Goal: Check status: Check status

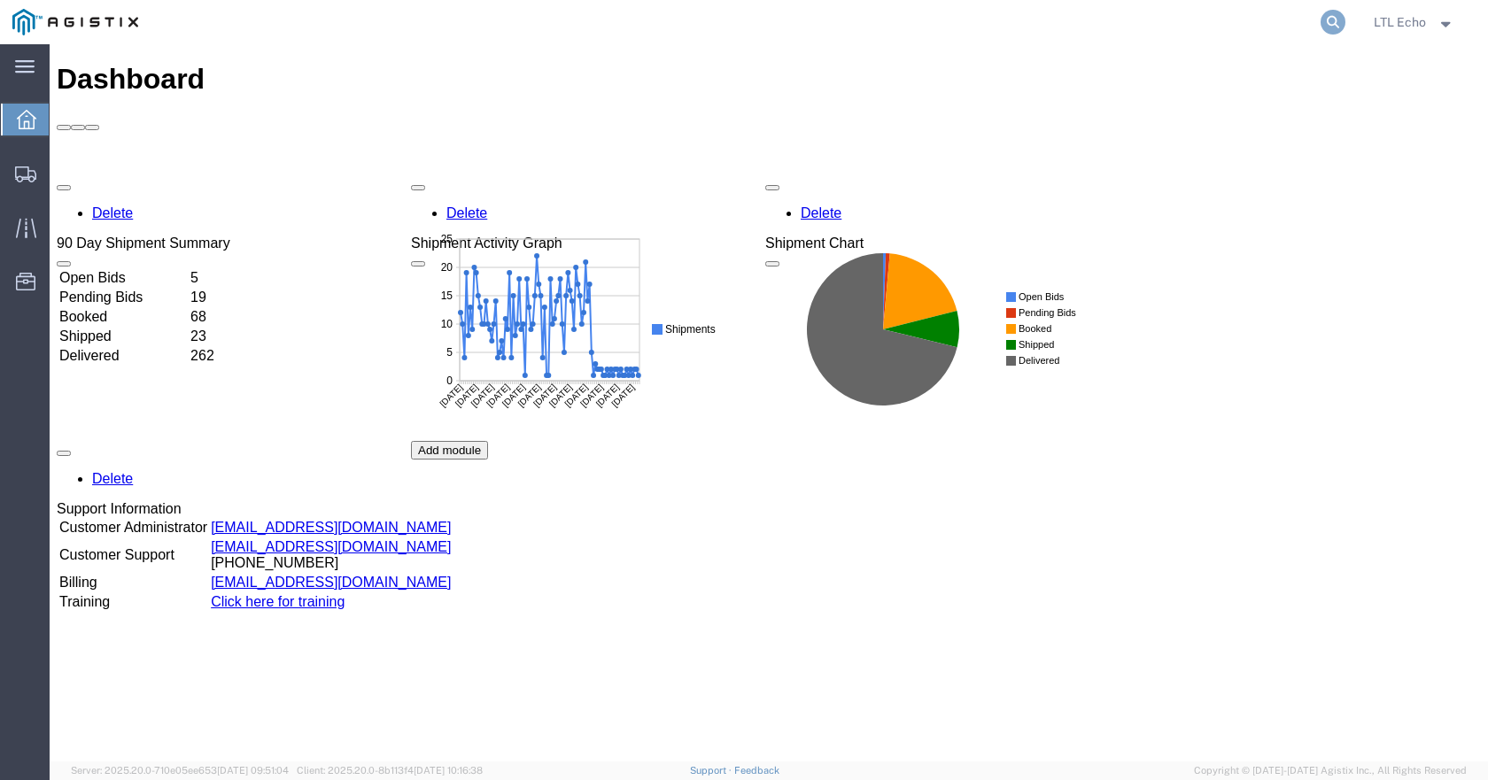
click at [1332, 18] on icon at bounding box center [1333, 22] width 25 height 25
paste input "56983087"
type input "56983087"
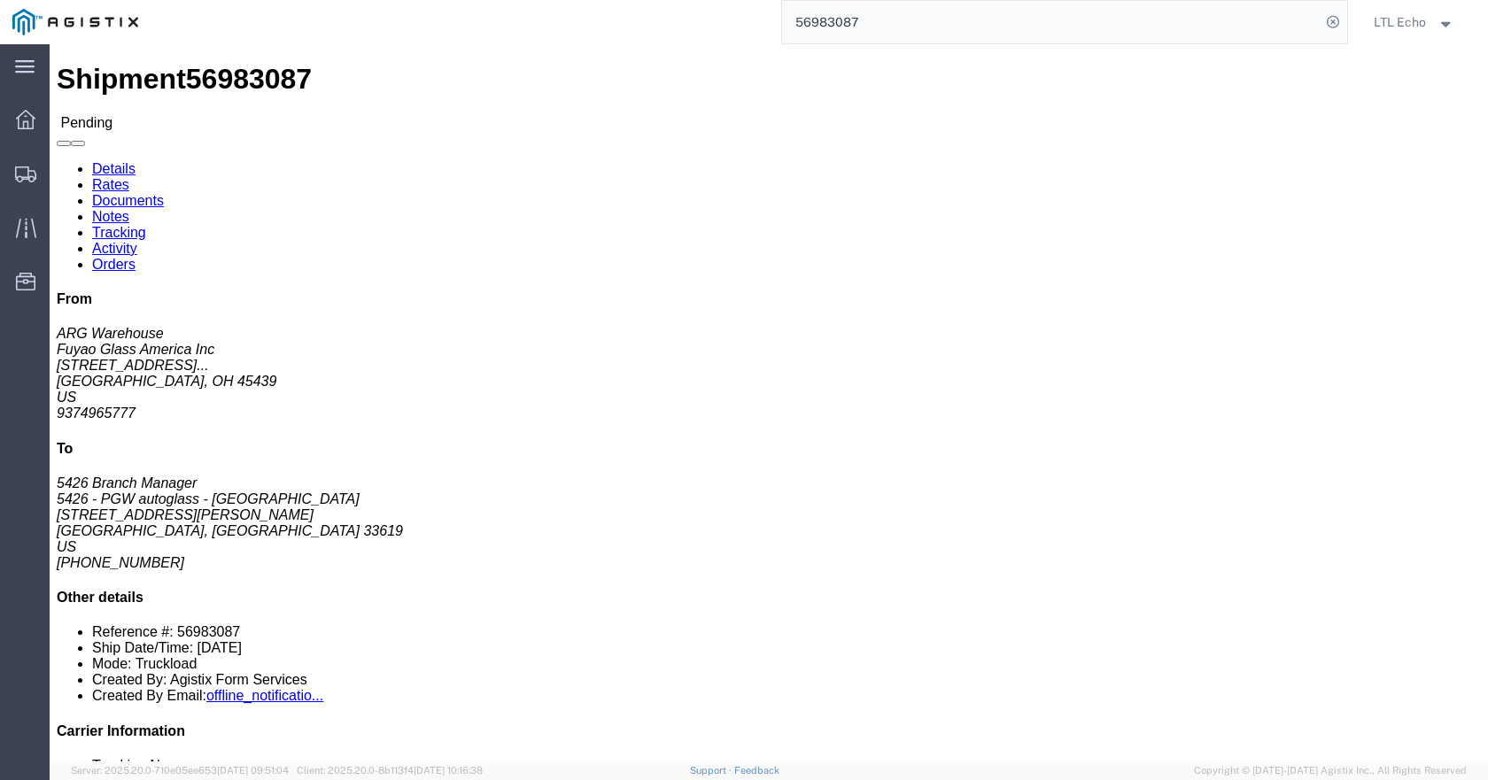
click link "Rates"
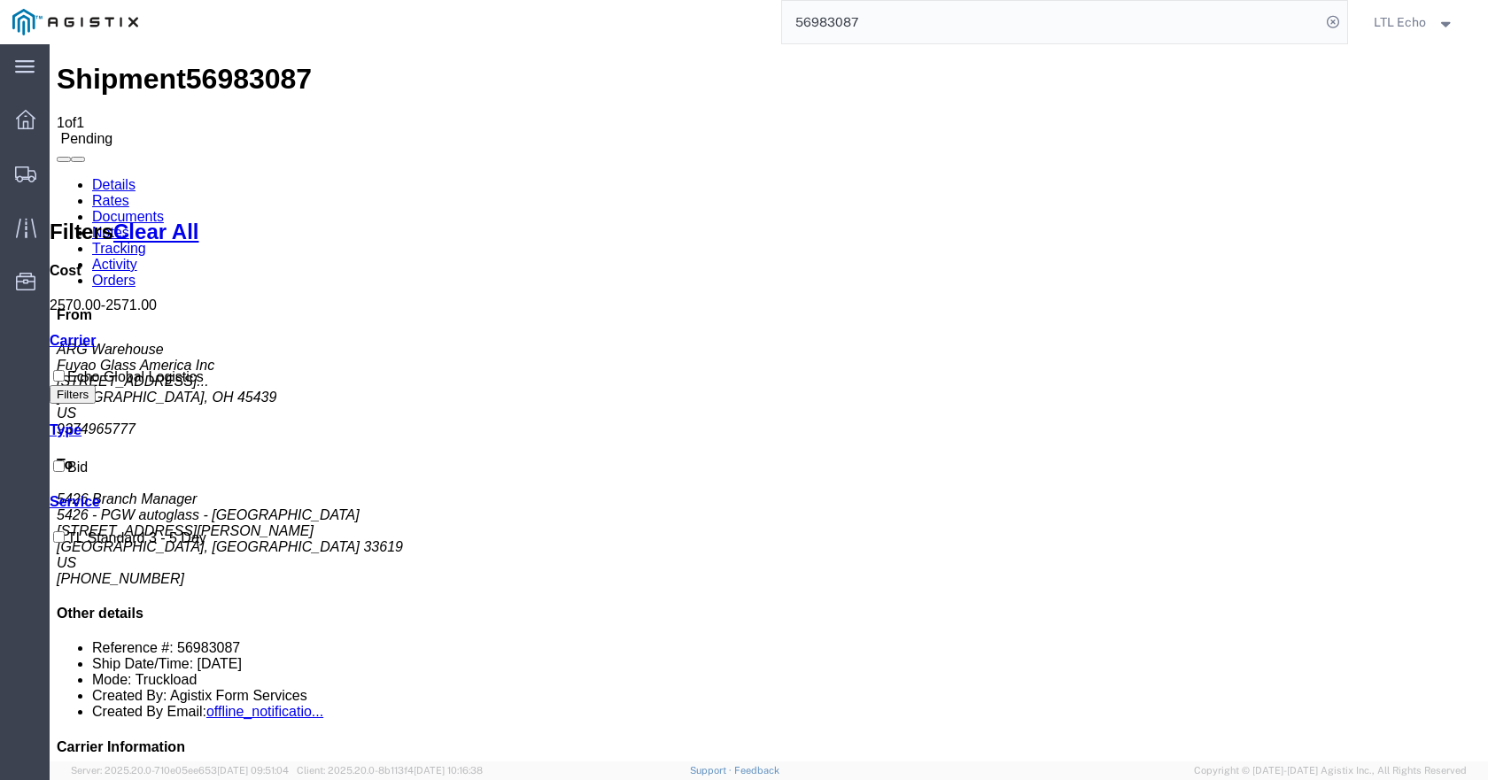
click at [134, 177] on link "Details" at bounding box center [113, 184] width 43 height 15
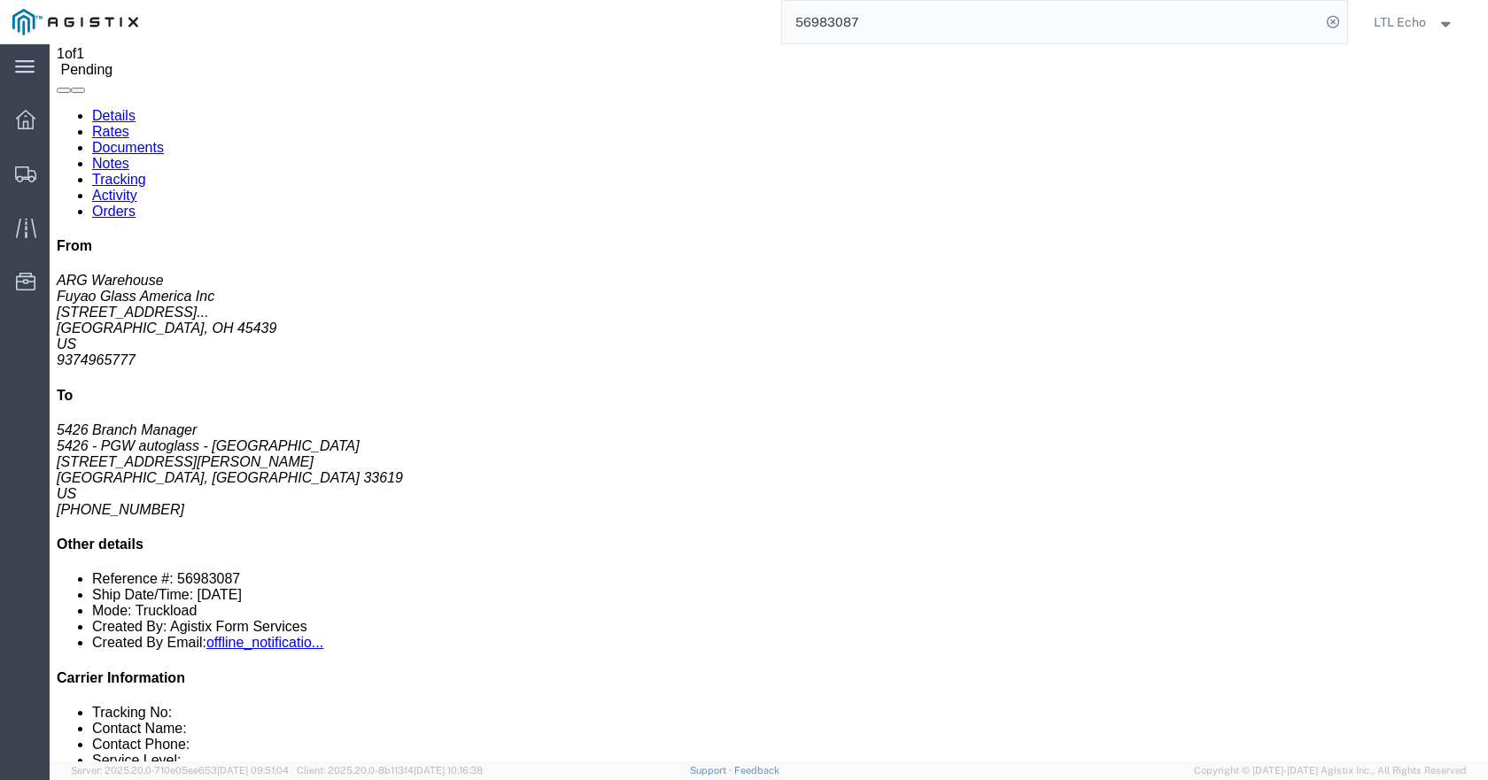
scroll to position [89, 0]
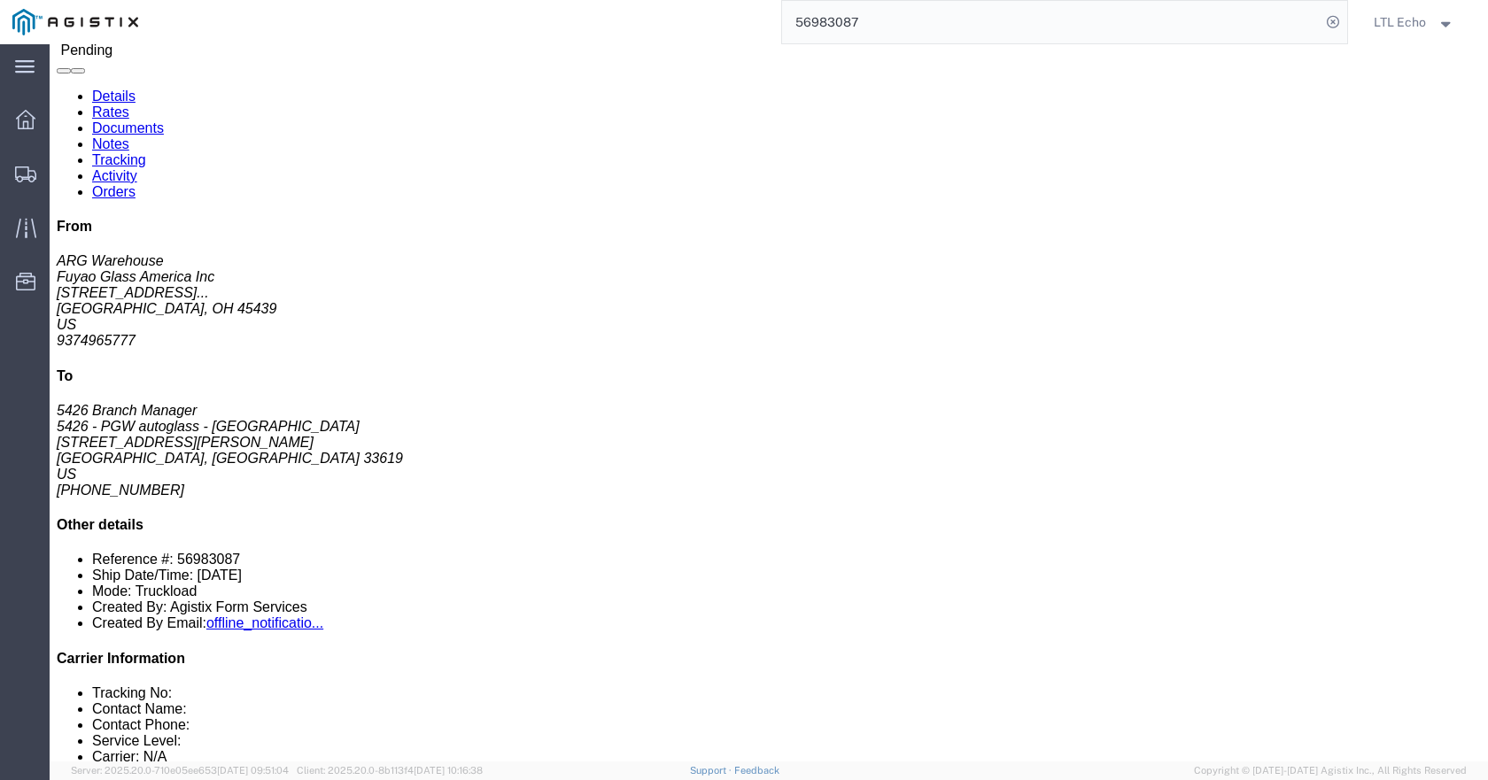
click link "Rates"
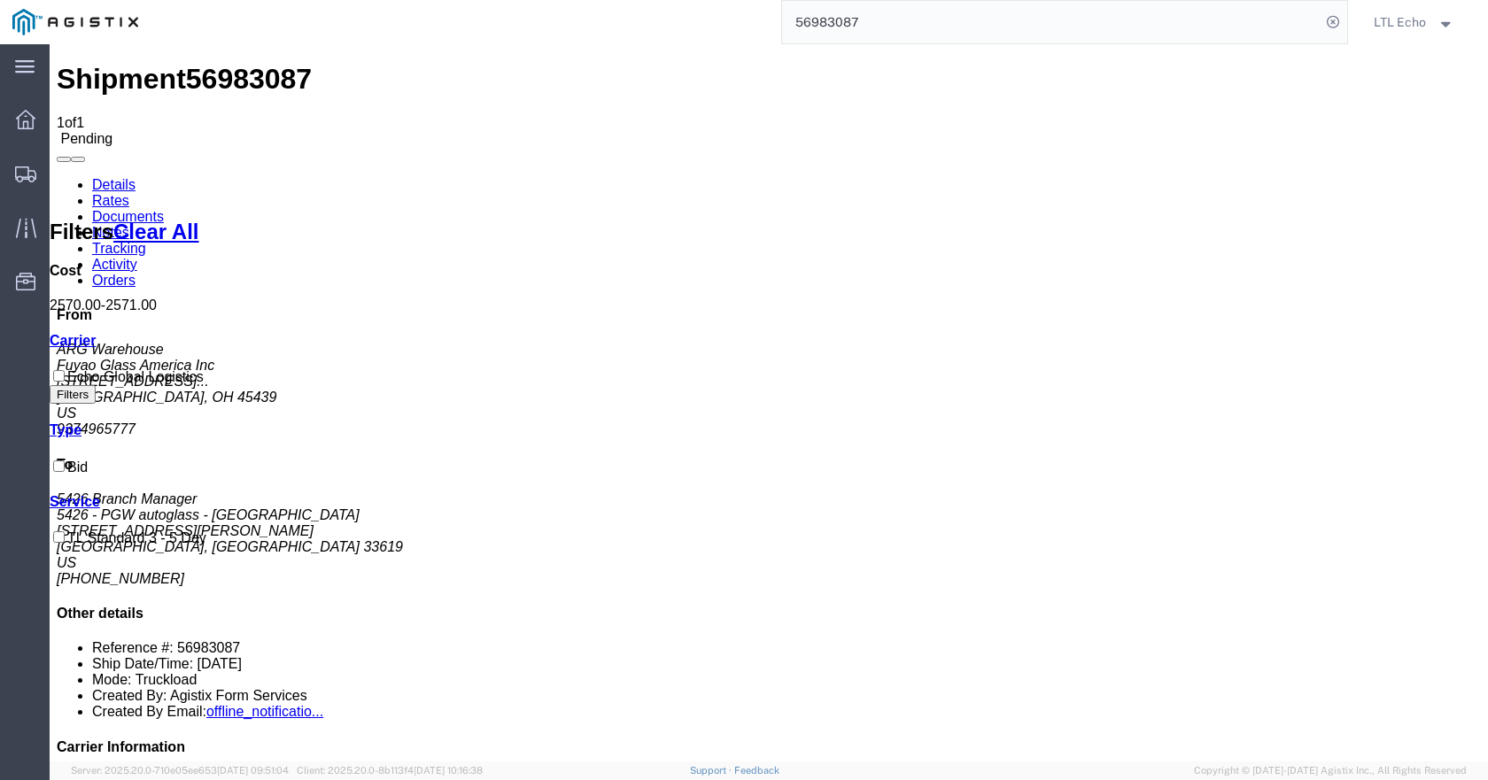
click at [164, 209] on link "Documents" at bounding box center [128, 216] width 72 height 15
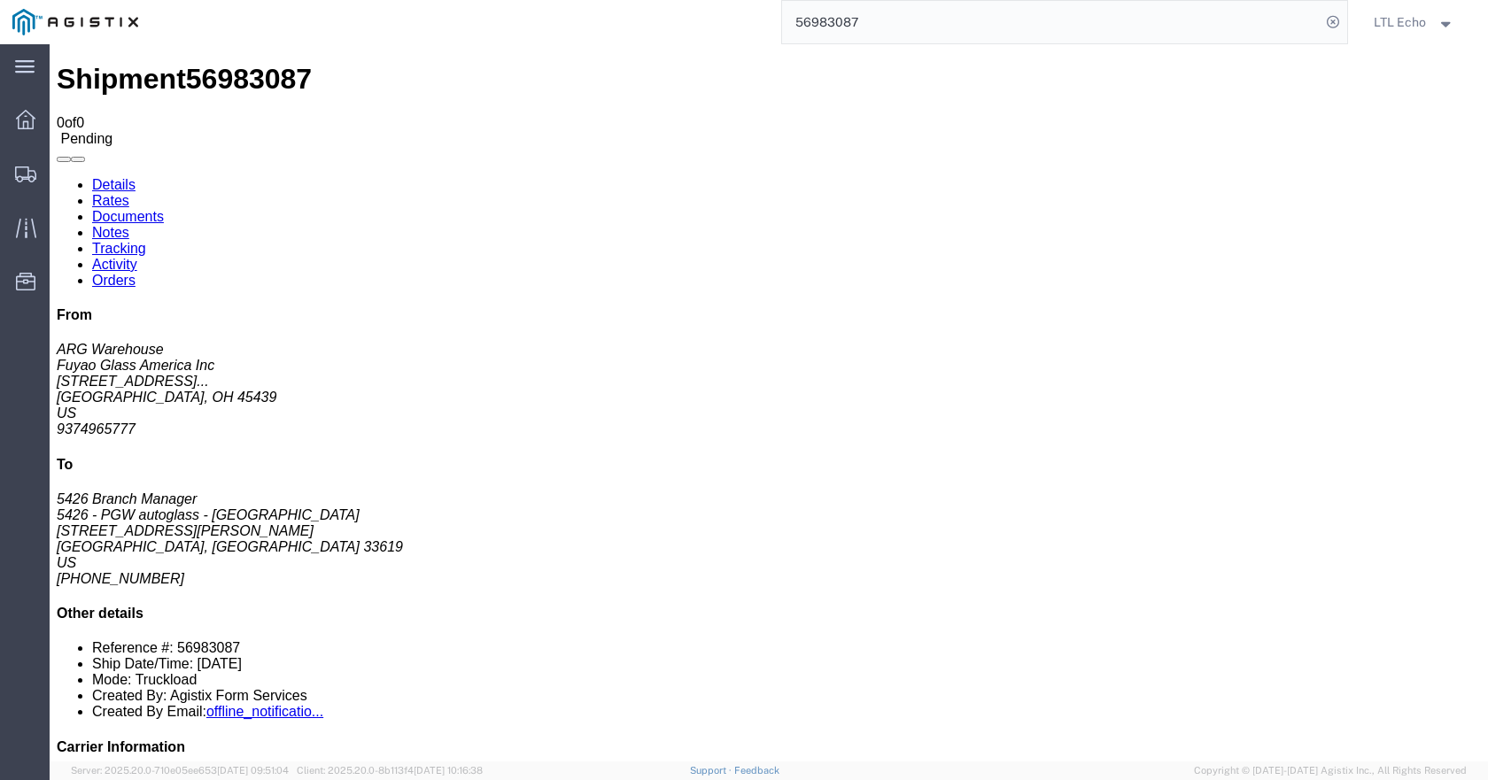
click at [129, 225] on link "Notes" at bounding box center [110, 232] width 37 height 15
click at [146, 241] on link "Tracking" at bounding box center [119, 248] width 54 height 15
click at [137, 257] on link "Activity" at bounding box center [114, 264] width 45 height 15
click at [136, 273] on link "Orders" at bounding box center [113, 280] width 43 height 15
click at [127, 177] on link "Details" at bounding box center [113, 184] width 43 height 15
